Goal: Use online tool/utility: Utilize a website feature to perform a specific function

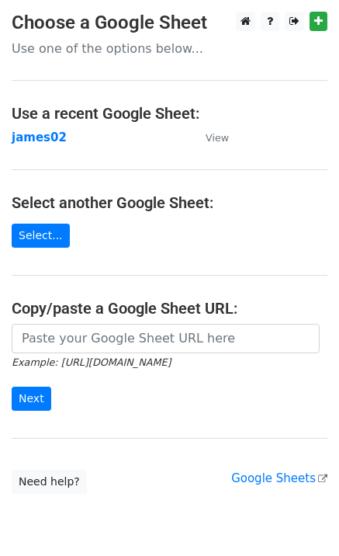
click at [96, 341] on input "url" at bounding box center [166, 338] width 308 height 29
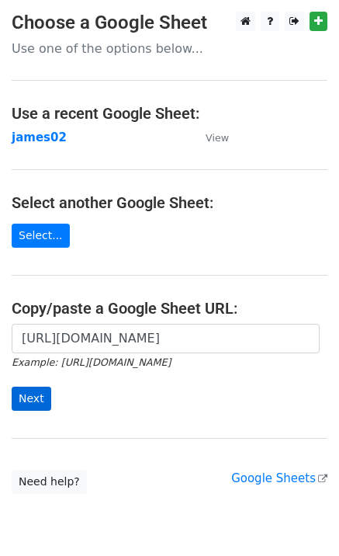
type input "[URL][DOMAIN_NAME]"
click at [30, 399] on input "Next" at bounding box center [32, 399] width 40 height 24
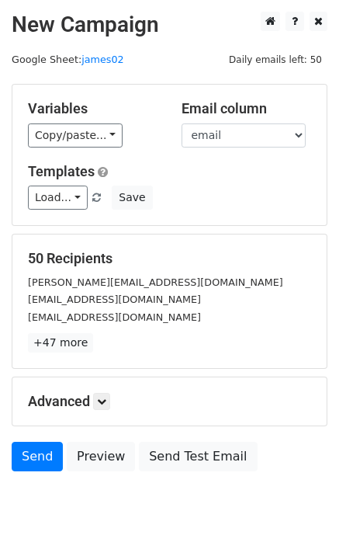
click at [185, 301] on div "[EMAIL_ADDRESS][DOMAIN_NAME]" at bounding box center [169, 299] width 307 height 18
click at [185, 300] on div "[EMAIL_ADDRESS][DOMAIN_NAME]" at bounding box center [169, 299] width 307 height 18
